Goal: Information Seeking & Learning: Learn about a topic

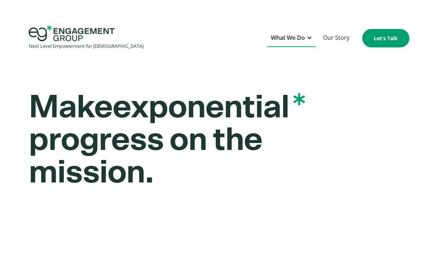
click at [307, 41] on div "What We Do" at bounding box center [291, 38] width 49 height 18
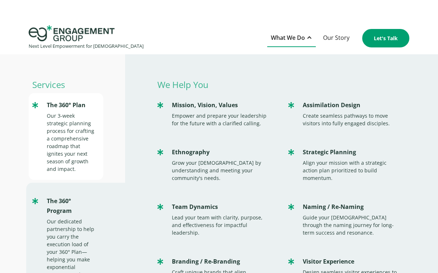
click at [81, 114] on div "Our 3-week strategic planning process for crafting a comprehensive roadmap that…" at bounding box center [71, 142] width 49 height 61
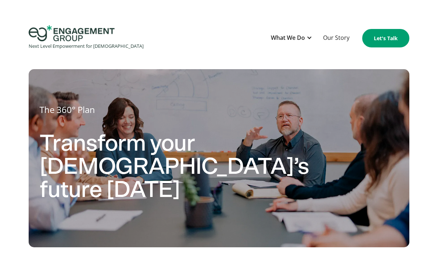
click at [46, 33] on img "home" at bounding box center [72, 33] width 86 height 16
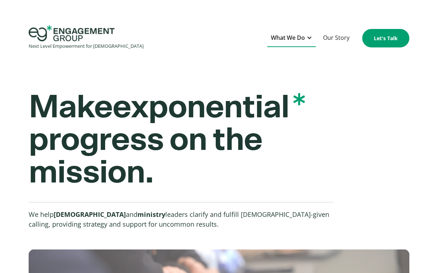
click at [304, 39] on div "What We Do" at bounding box center [288, 38] width 34 height 10
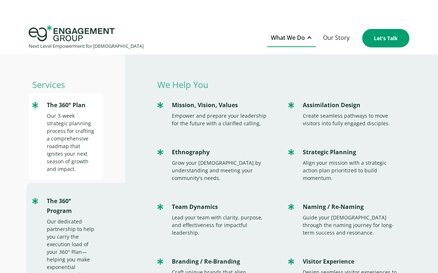
click at [76, 129] on div "Our 3-week strategic planning process for crafting a comprehensive roadmap that…" at bounding box center [71, 142] width 49 height 61
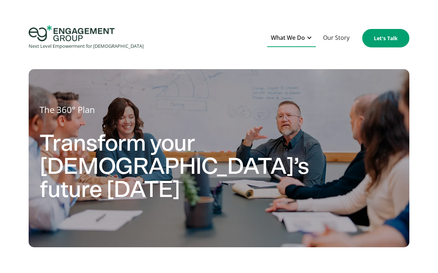
click at [309, 40] on div at bounding box center [309, 38] width 6 height 6
